Goal: Information Seeking & Learning: Learn about a topic

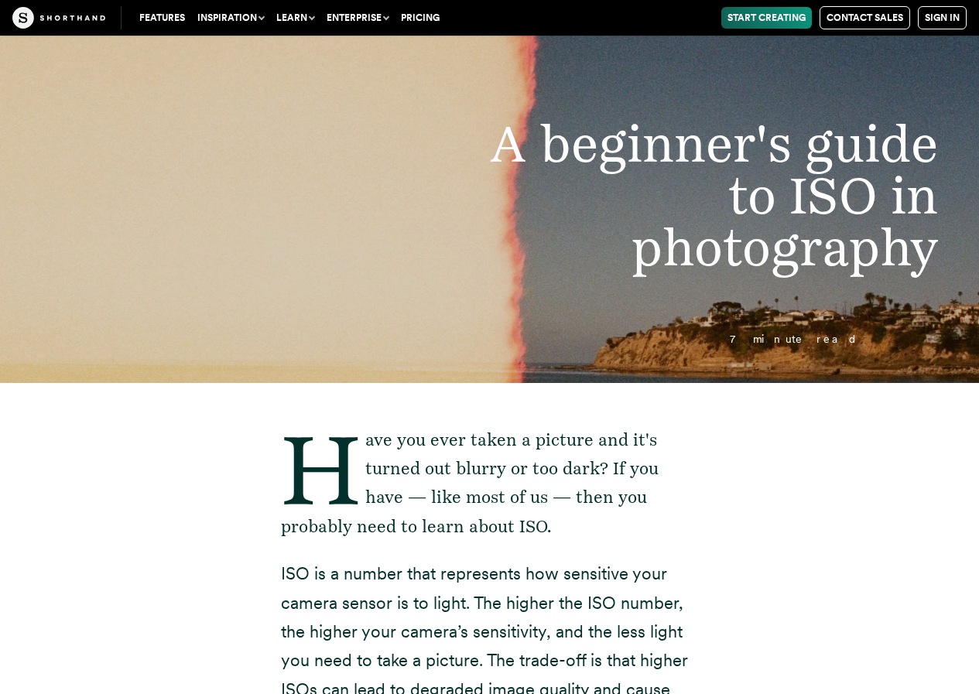
scroll to position [309, 0]
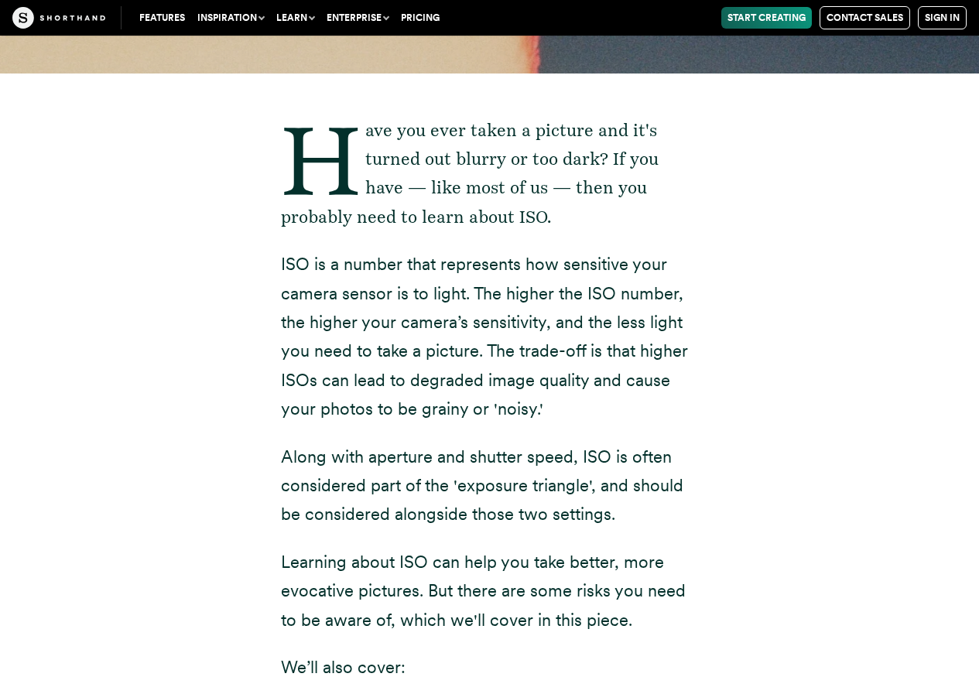
click at [678, 264] on p "ISO is a number that represents how sensitive your camera sensor is to light. T…" at bounding box center [490, 336] width 418 height 173
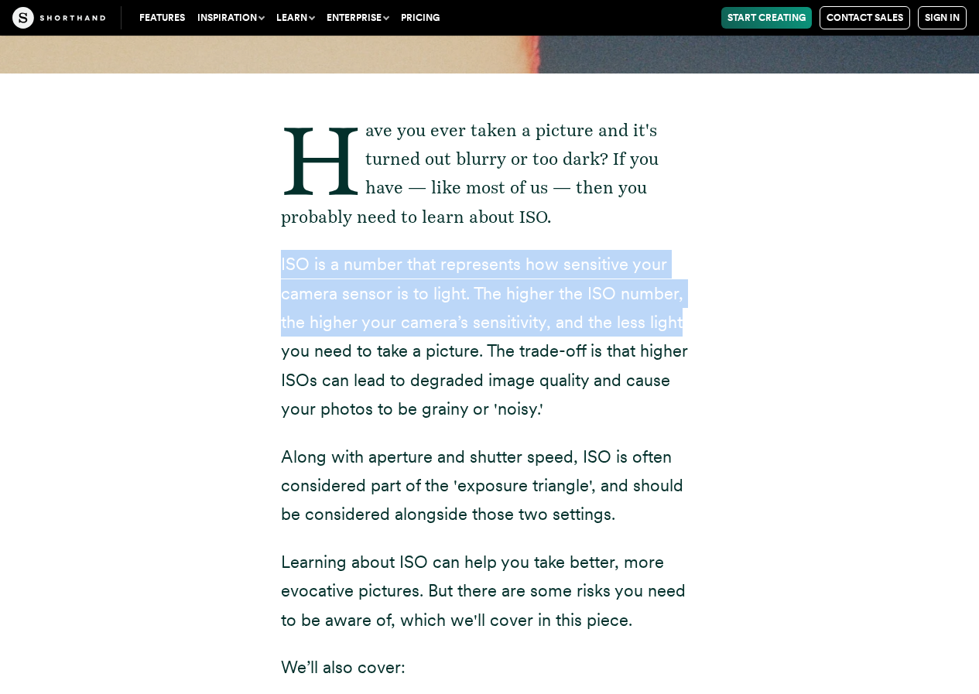
drag, startPoint x: 321, startPoint y: 270, endPoint x: 723, endPoint y: 323, distance: 405.1
click at [723, 323] on div "Have you ever taken a picture and it's turned out blurry or too dark? If you ha…" at bounding box center [490, 601] width 480 height 1056
click at [738, 316] on div "Have you ever taken a picture and it's turned out blurry or too dark? If you ha…" at bounding box center [489, 601] width 959 height 1056
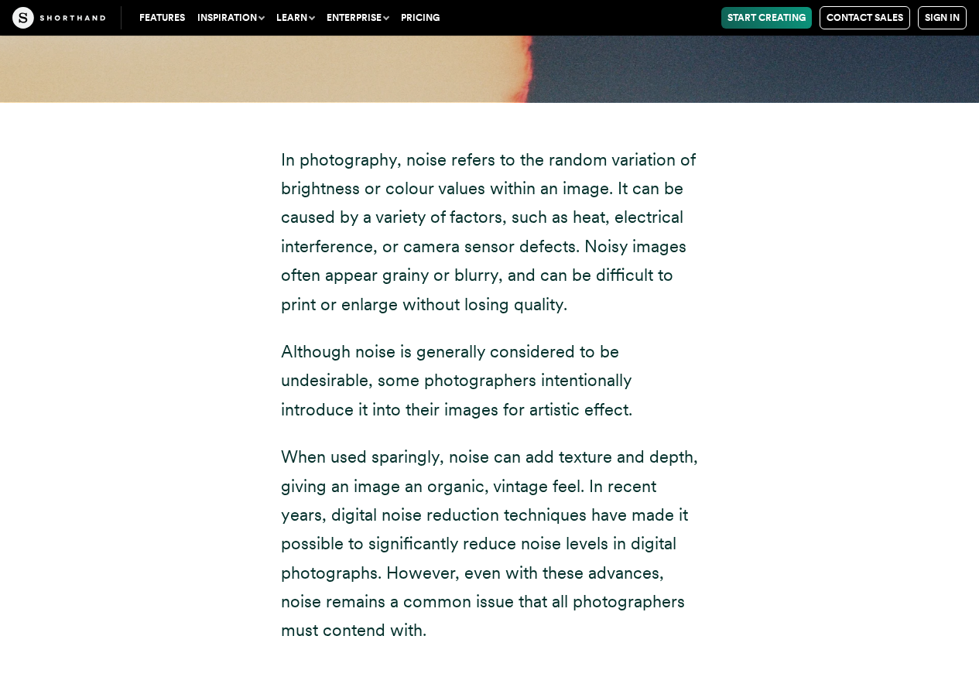
scroll to position [6344, 0]
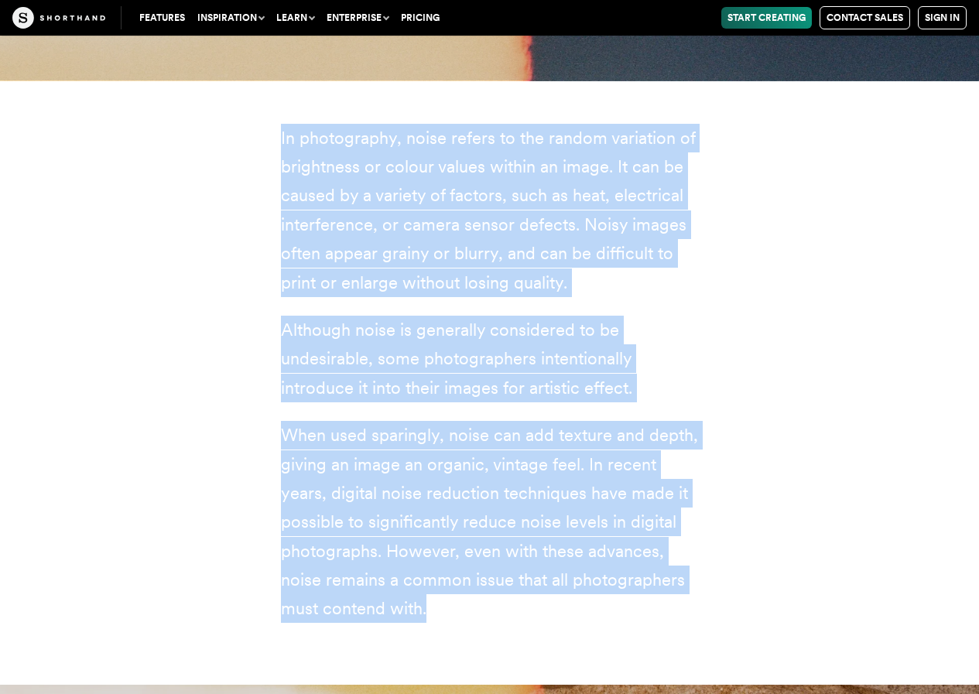
drag, startPoint x: 261, startPoint y: 108, endPoint x: 666, endPoint y: 590, distance: 629.8
click at [666, 590] on div "In photography, noise refers to the random variation of brightness or colour va…" at bounding box center [490, 382] width 480 height 604
copy div "In photography, noise refers to the random variation of brightness or colour va…"
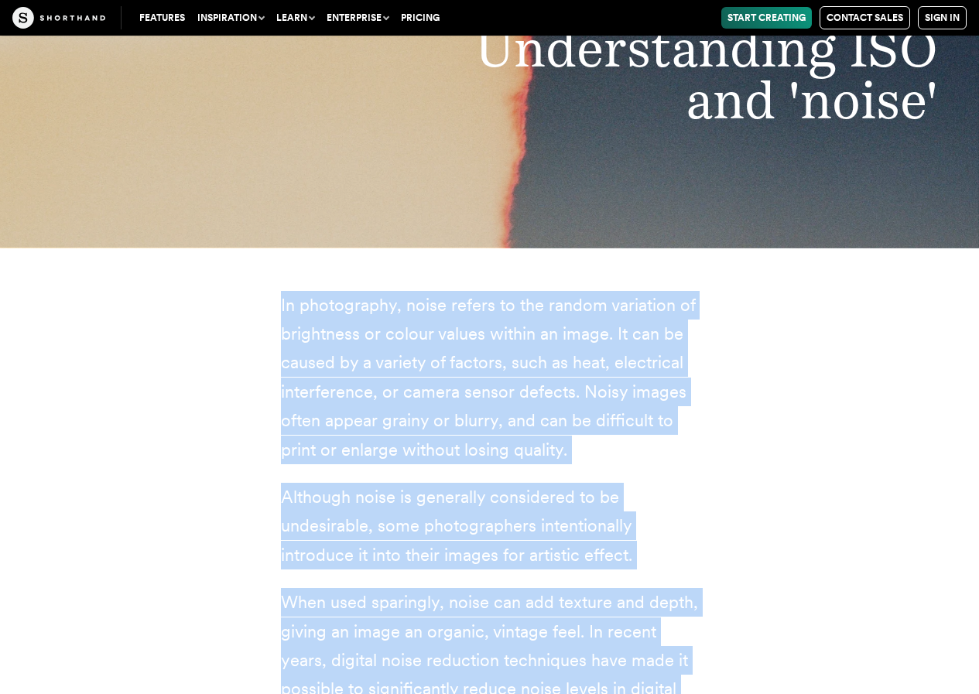
scroll to position [6189, 0]
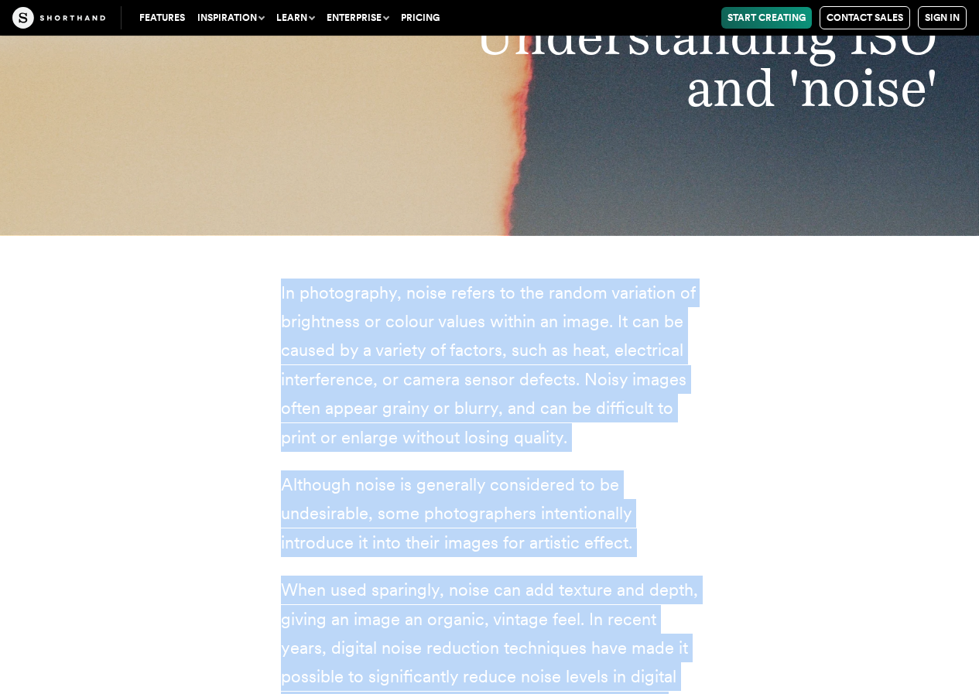
click at [748, 302] on div "In photography, noise refers to the random variation of brightness or colour va…" at bounding box center [489, 537] width 959 height 604
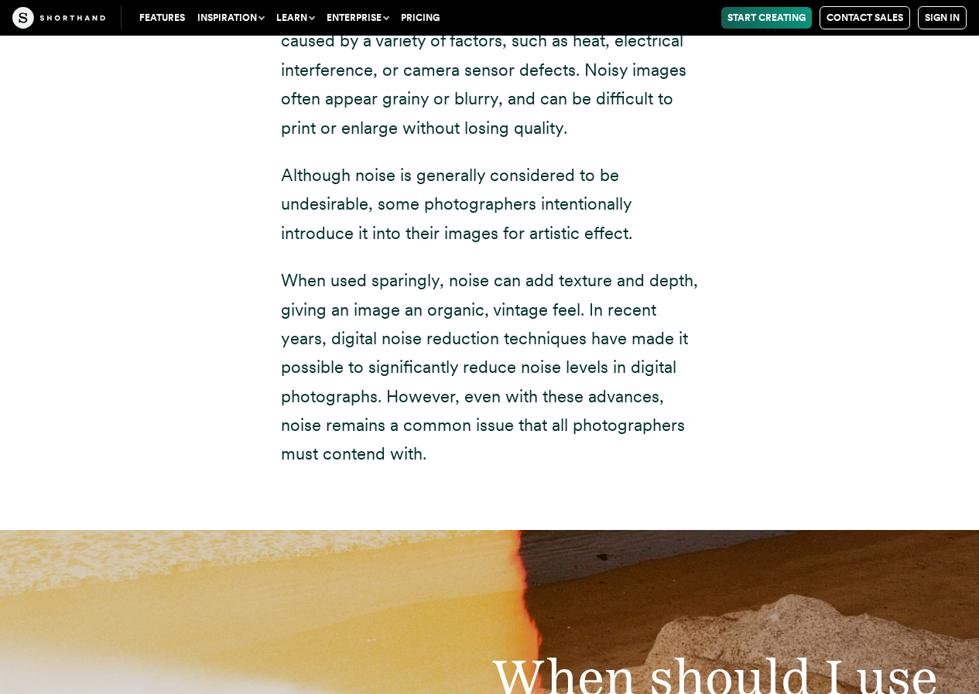
scroll to position [6576, 0]
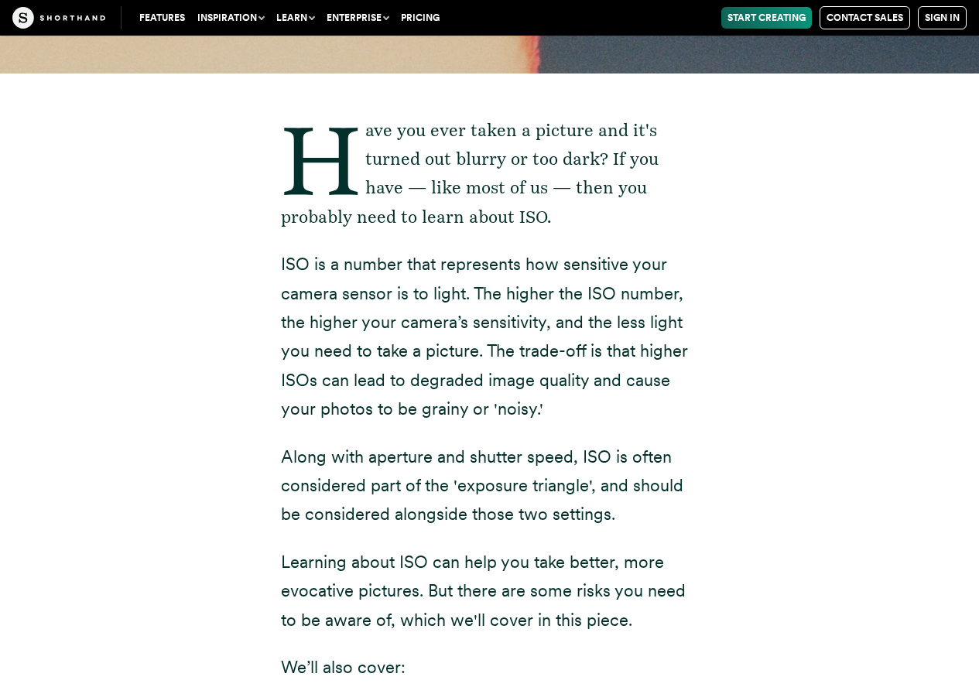
scroll to position [7230, 0]
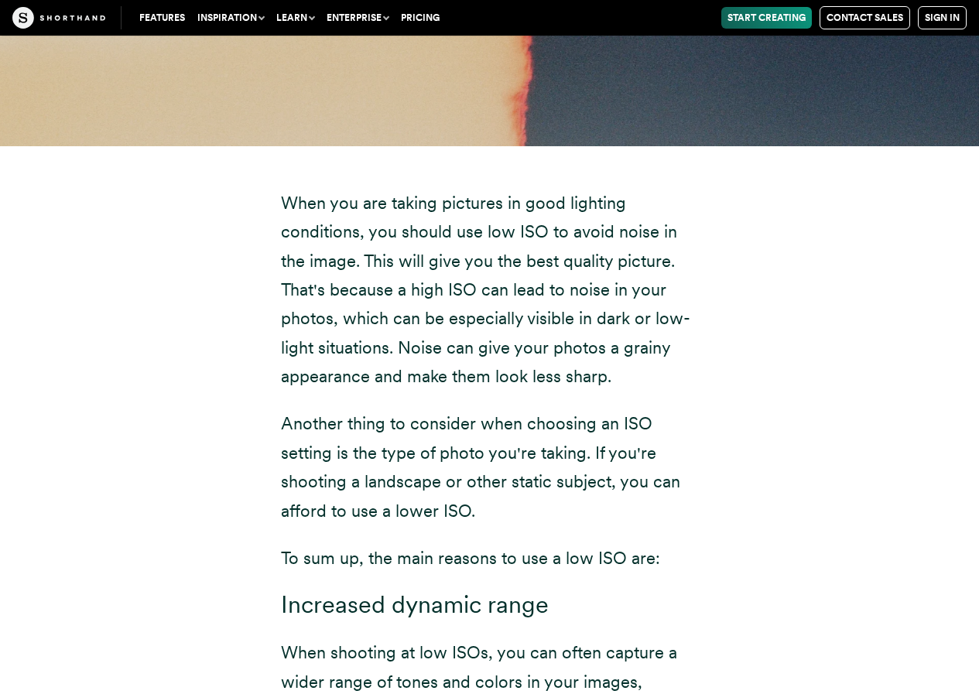
click at [675, 295] on p "When you are taking pictures in good lighting conditions, you should use low IS…" at bounding box center [490, 290] width 418 height 203
drag, startPoint x: 626, startPoint y: 349, endPoint x: 584, endPoint y: 346, distance: 41.9
click at [584, 346] on p "When you are taking pictures in good lighting conditions, you should use low IS…" at bounding box center [490, 290] width 418 height 203
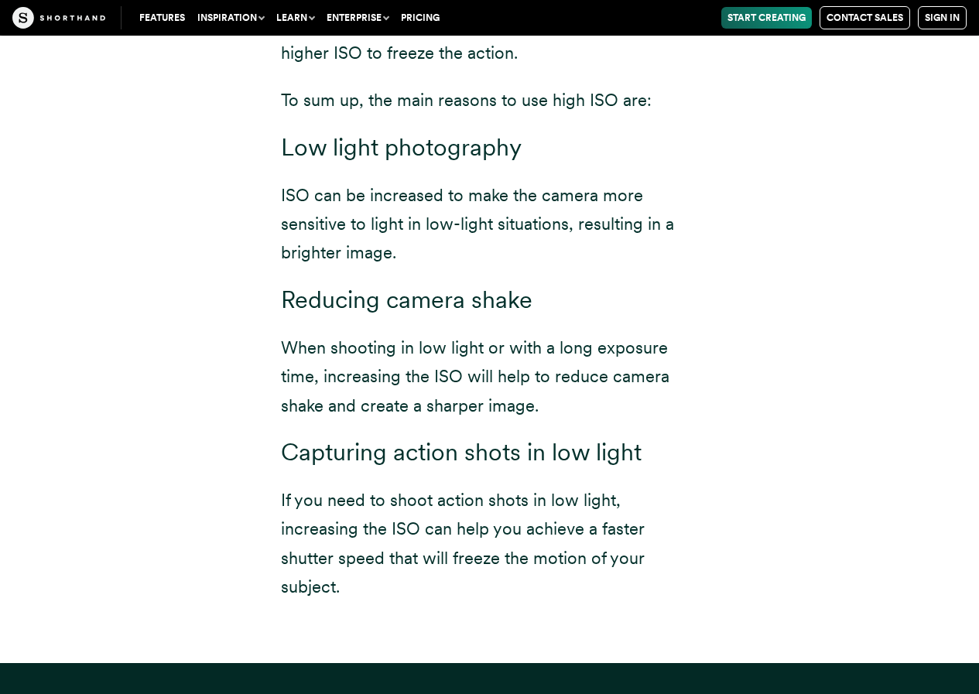
scroll to position [7659, 0]
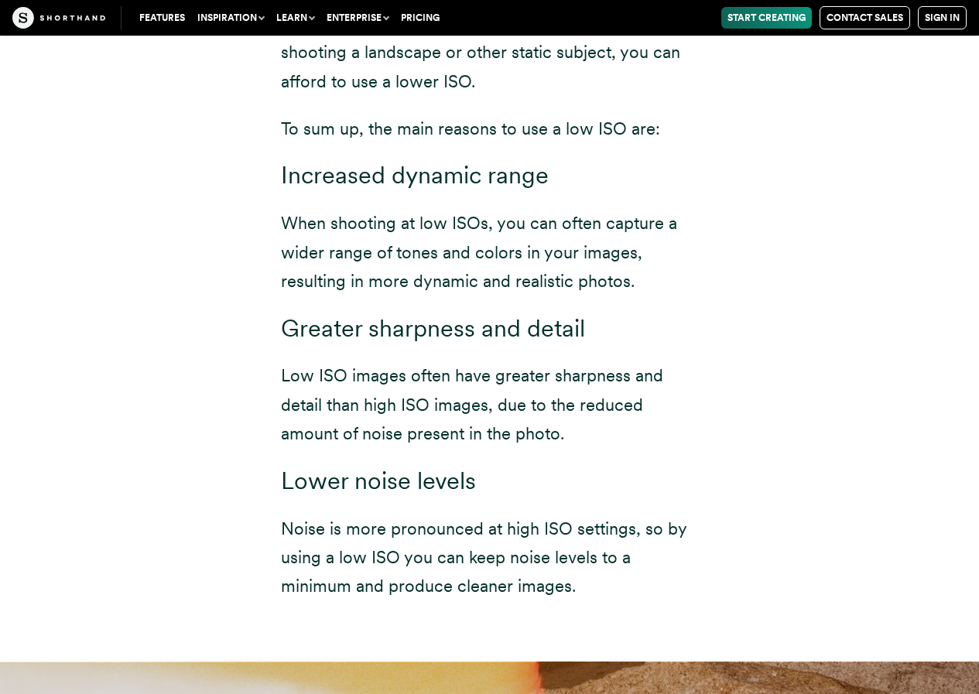
click at [549, 322] on div "When you are taking pictures in good lighting conditions, you should use low IS…" at bounding box center [490, 180] width 418 height 842
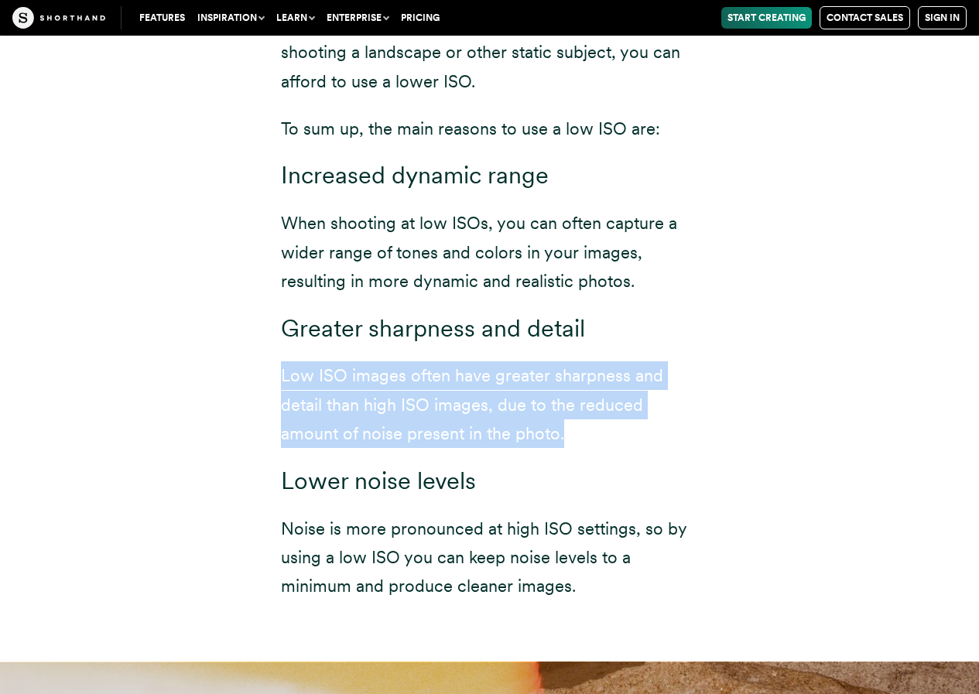
drag, startPoint x: 649, startPoint y: 405, endPoint x: 275, endPoint y: 348, distance: 377.9
click at [275, 348] on div "When you are taking pictures in good lighting conditions, you should use low IS…" at bounding box center [490, 189] width 480 height 945
copy p "Low ISO images often have greater sharpness and detail than high ISO images, du…"
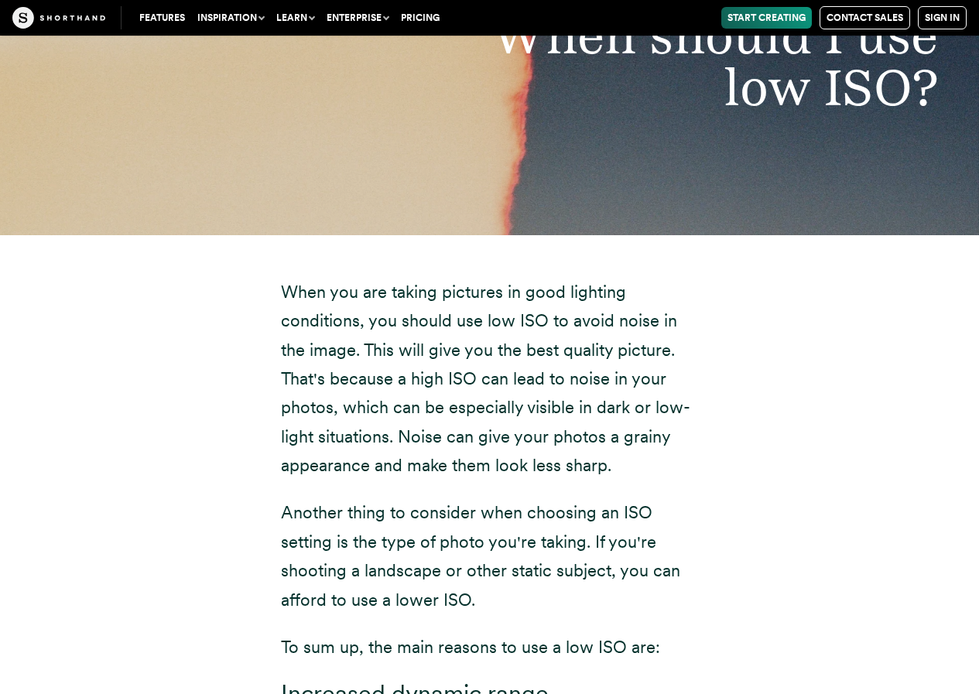
scroll to position [7427, 0]
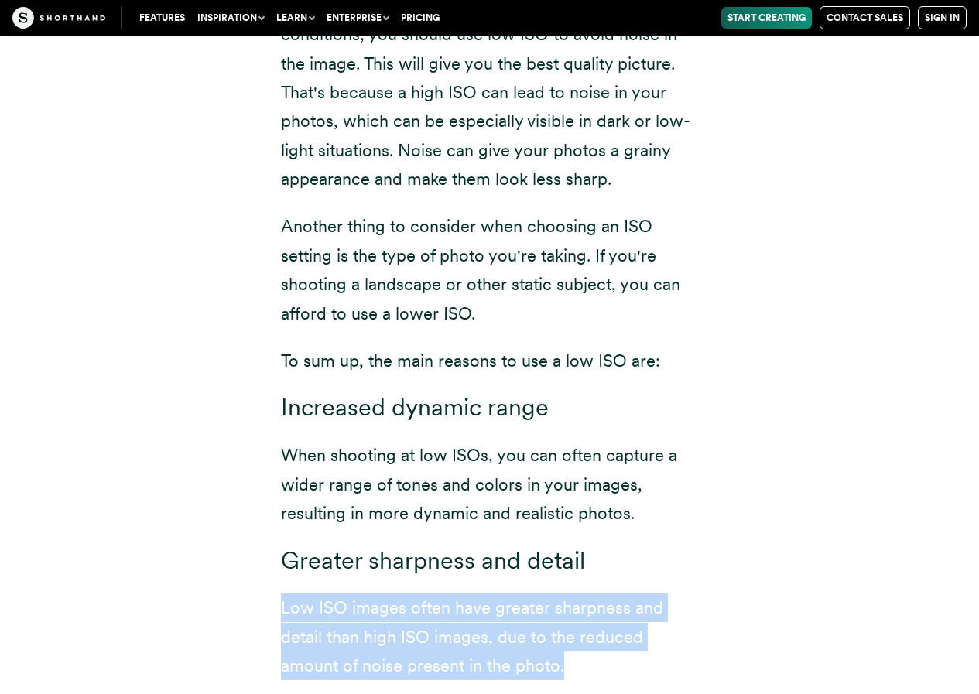
copy p "Low ISO images often have greater sharpness and detail than high ISO images, du…"
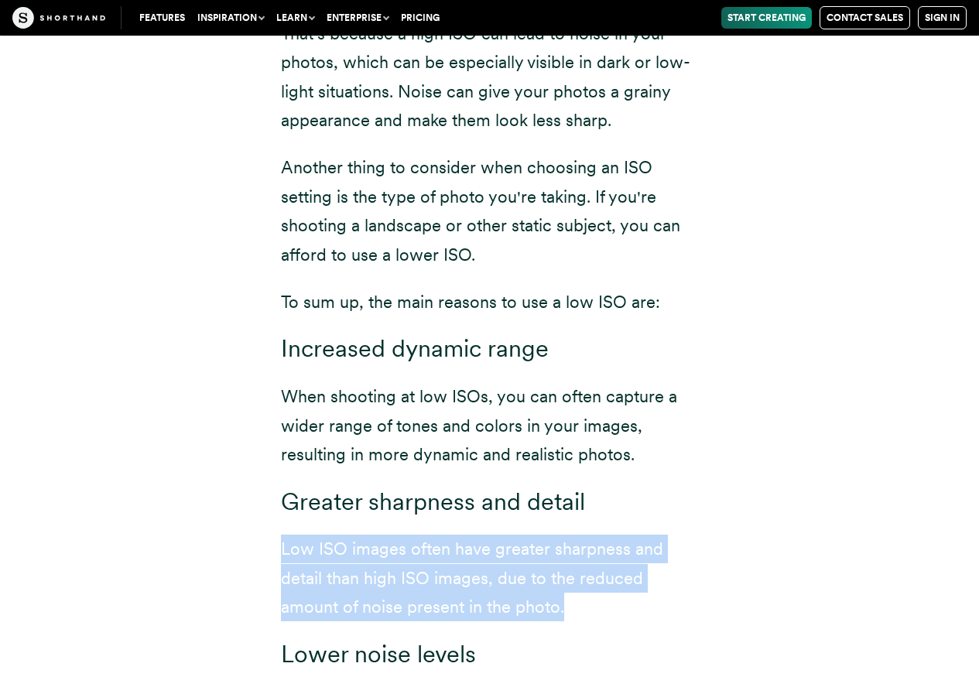
scroll to position [7582, 0]
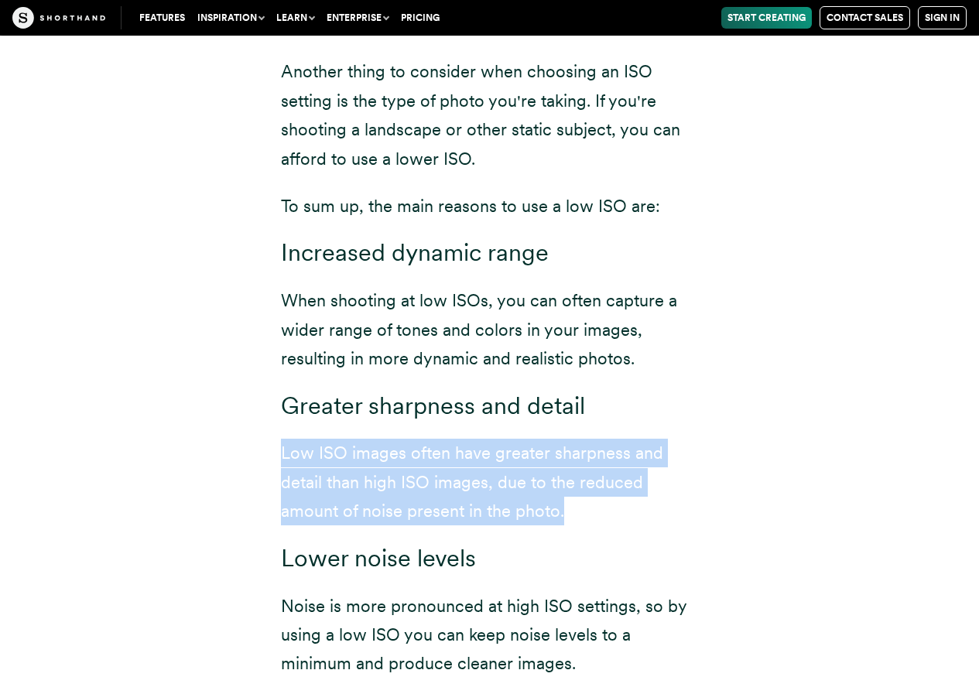
click at [788, 435] on div "When you are taking pictures in good lighting conditions, you should use low IS…" at bounding box center [489, 266] width 959 height 945
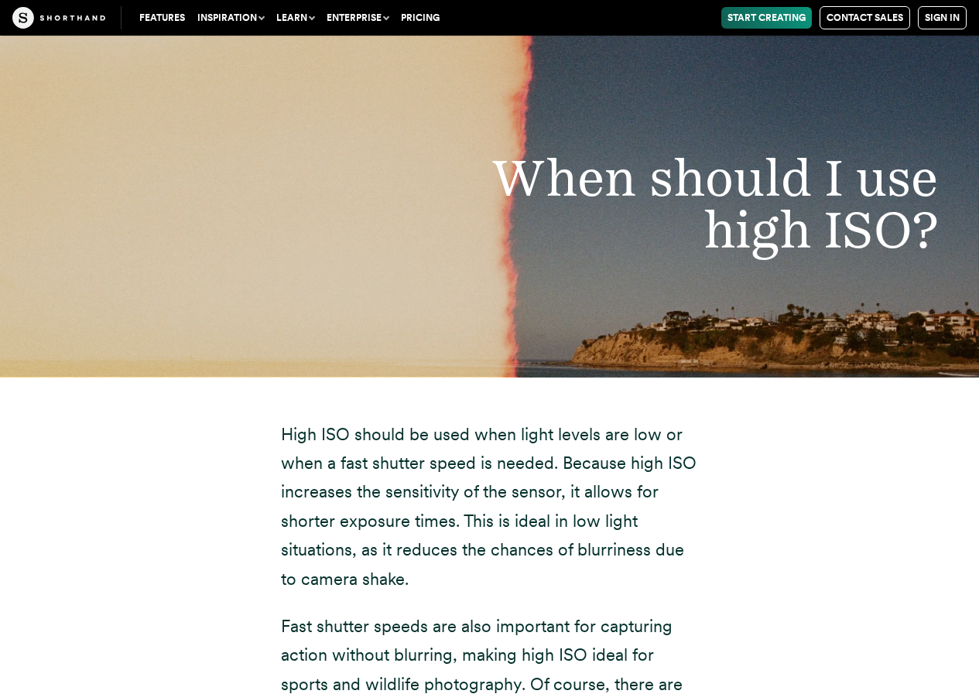
scroll to position [8123, 0]
